Goal: Task Accomplishment & Management: Manage account settings

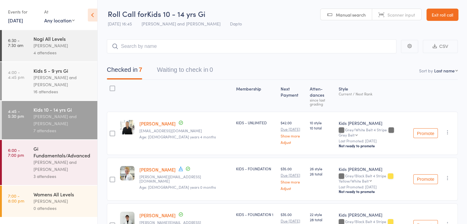
click at [443, 11] on link "Exit roll call" at bounding box center [442, 15] width 32 height 12
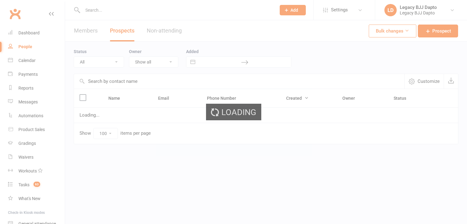
select select "100"
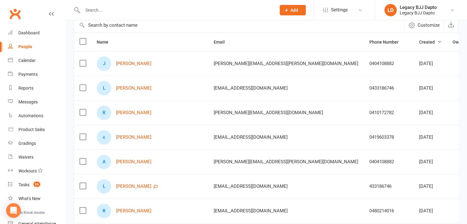
scroll to position [56, 0]
click at [128, 135] on link "[PERSON_NAME]" at bounding box center [133, 136] width 35 height 5
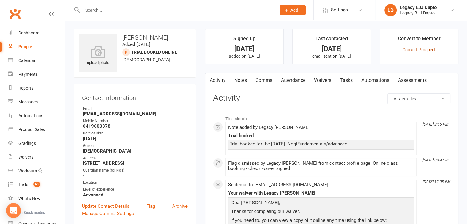
click at [422, 49] on link "Convert Prospect" at bounding box center [418, 49] width 33 height 5
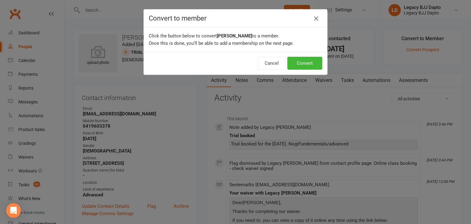
click at [315, 19] on icon "button" at bounding box center [316, 18] width 7 height 7
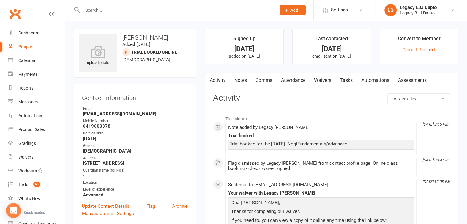
click at [113, 9] on input "text" at bounding box center [176, 10] width 191 height 9
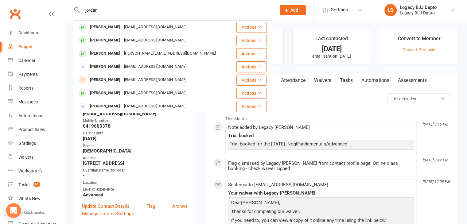
type input "jordan"
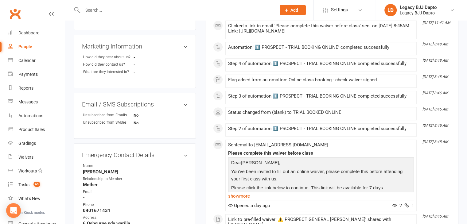
scroll to position [331, 0]
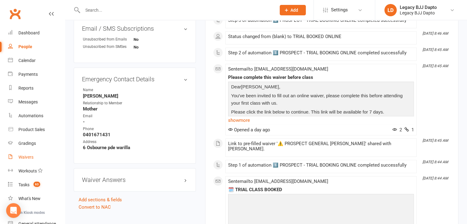
click at [22, 159] on div "Waivers" at bounding box center [25, 157] width 15 height 5
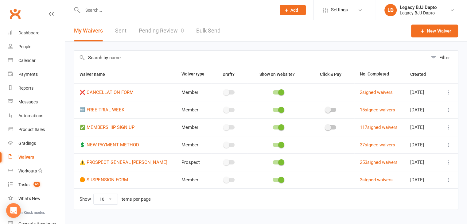
click at [146, 32] on link "Pending Review 0" at bounding box center [161, 30] width 45 height 21
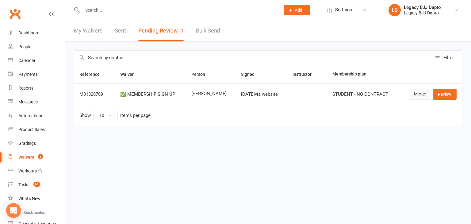
click at [413, 91] on link "Merge" at bounding box center [420, 94] width 22 height 11
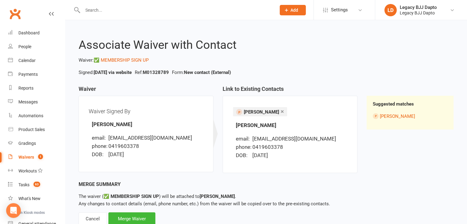
scroll to position [20, 0]
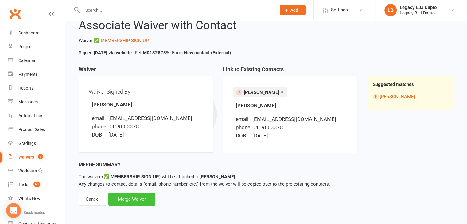
click at [135, 196] on div "Merge Waiver" at bounding box center [131, 199] width 47 height 13
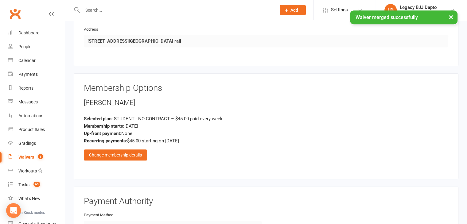
scroll to position [578, 0]
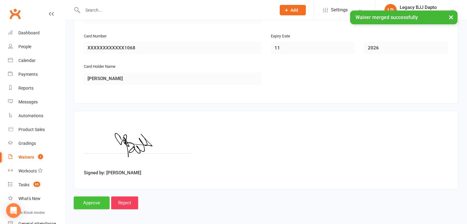
click at [83, 202] on input "Approve" at bounding box center [92, 202] width 36 height 13
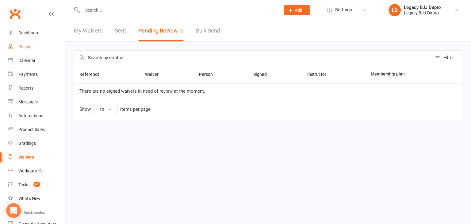
click at [27, 46] on div "People" at bounding box center [24, 46] width 13 height 5
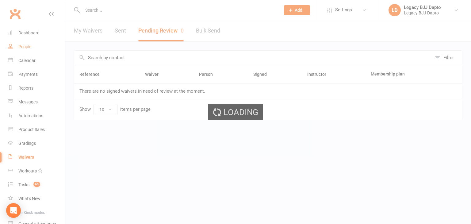
select select "100"
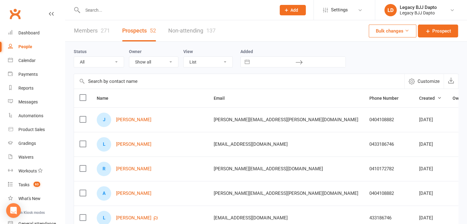
click at [132, 13] on input "text" at bounding box center [176, 10] width 191 height 9
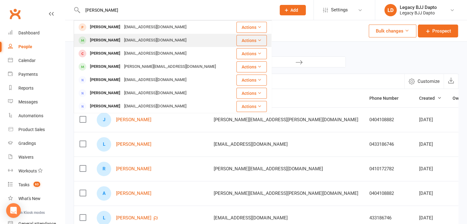
type input "[PERSON_NAME]"
click at [112, 43] on div "[PERSON_NAME]" at bounding box center [105, 40] width 34 height 9
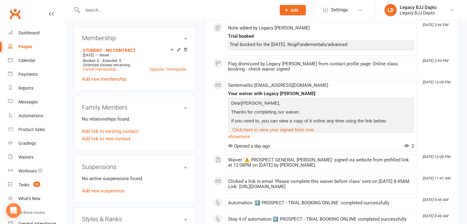
scroll to position [232, 0]
click at [186, 50] on icon at bounding box center [185, 50] width 3 height 3
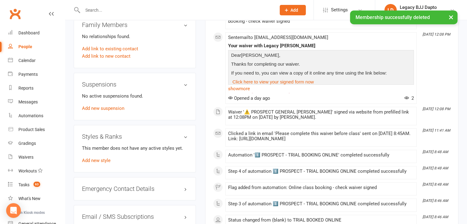
scroll to position [297, 0]
click at [98, 161] on link "Add new style" at bounding box center [96, 160] width 29 height 6
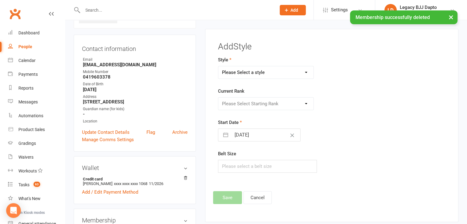
scroll to position [47, 0]
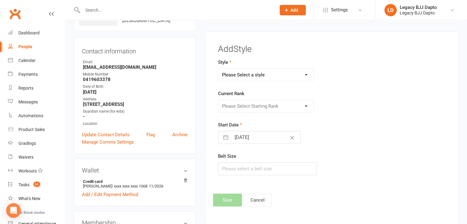
click at [262, 78] on select "Please Select a style Jiu Jitsu Kids Jiu Jitsu" at bounding box center [265, 75] width 95 height 12
select select "3222"
click at [218, 69] on select "Please Select a style Jiu Jitsu Kids Jiu Jitsu" at bounding box center [265, 75] width 95 height 12
click at [252, 105] on select "Please Select Starting Rank White Belt White Belt 1 Stripe White Belt 2 Stripe …" at bounding box center [265, 106] width 95 height 12
select select "36135"
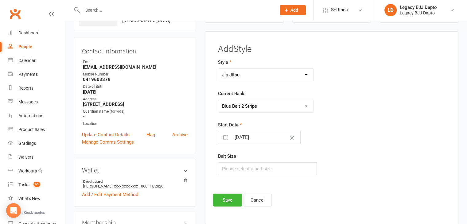
click at [218, 100] on select "Please Select Starting Rank White Belt White Belt 1 Stripe White Belt 2 Stripe …" at bounding box center [265, 106] width 95 height 12
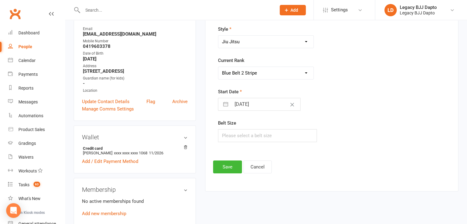
scroll to position [81, 0]
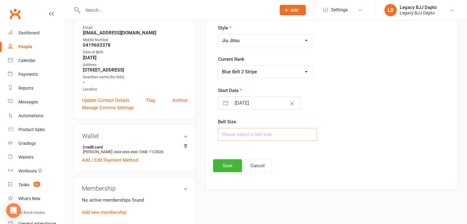
click at [252, 134] on input "text" at bounding box center [267, 134] width 99 height 13
type input "A4"
click at [221, 162] on button "Save" at bounding box center [227, 165] width 29 height 13
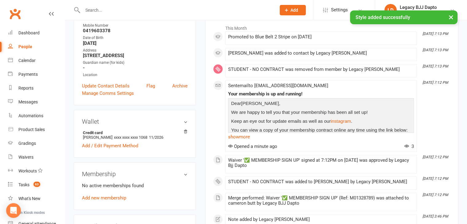
scroll to position [158, 0]
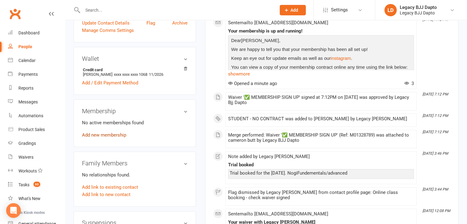
click at [117, 136] on link "Add new membership" at bounding box center [104, 135] width 44 height 6
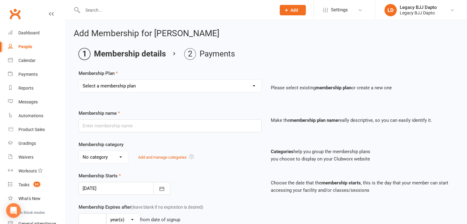
click at [181, 85] on select "Select a membership plan Create new Membership Plan ADULT - CASUAL ADULT - FOUN…" at bounding box center [170, 86] width 182 height 12
select select "1"
click at [79, 80] on select "Select a membership plan Create new Membership Plan ADULT - CASUAL ADULT - FOUN…" at bounding box center [170, 86] width 182 height 12
type input "ADULT - CASUAL"
select select "0"
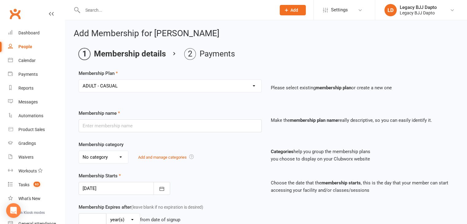
type input "0"
select select "0"
type input "2"
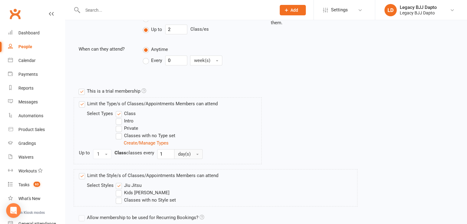
scroll to position [283, 0]
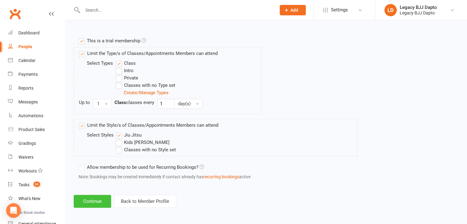
click at [91, 199] on button "Continue" at bounding box center [92, 201] width 37 height 13
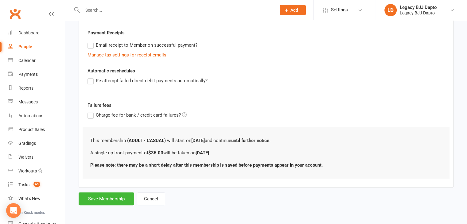
scroll to position [0, 0]
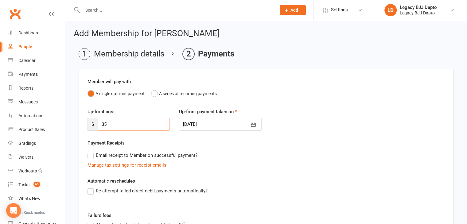
click at [127, 127] on input "35" at bounding box center [134, 124] width 72 height 13
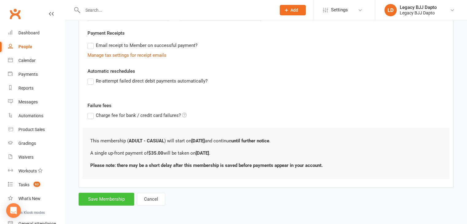
click at [109, 201] on button "Save Membership" at bounding box center [107, 199] width 56 height 13
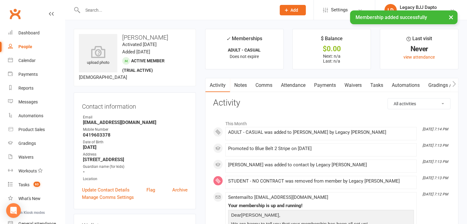
click at [330, 85] on link "Payments" at bounding box center [325, 85] width 30 height 14
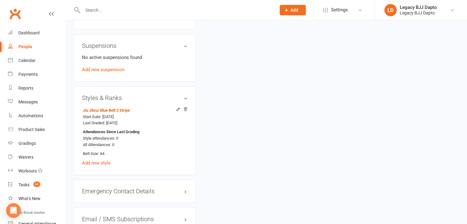
scroll to position [440, 0]
